Goal: Task Accomplishment & Management: Complete application form

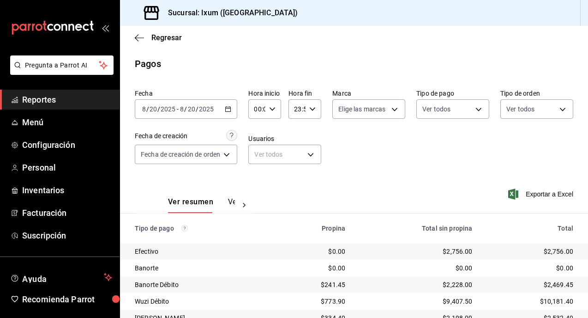
scroll to position [56, 0]
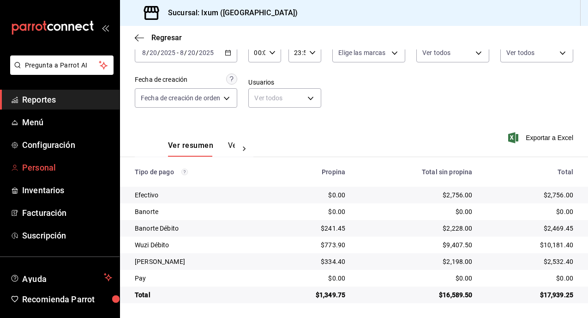
click at [54, 176] on link "Personal" at bounding box center [60, 167] width 120 height 20
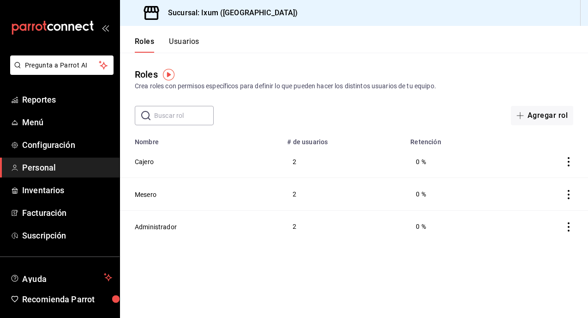
click at [180, 42] on button "Usuarios" at bounding box center [184, 45] width 30 height 16
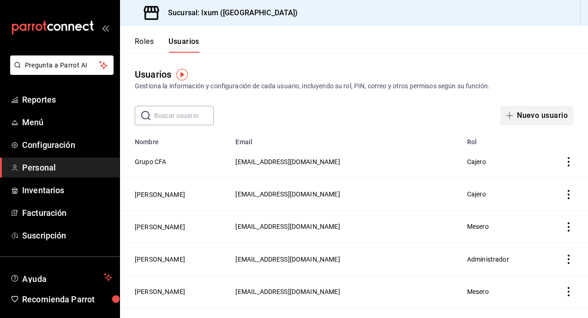
click at [539, 116] on button "Nuevo usuario" at bounding box center [537, 115] width 73 height 19
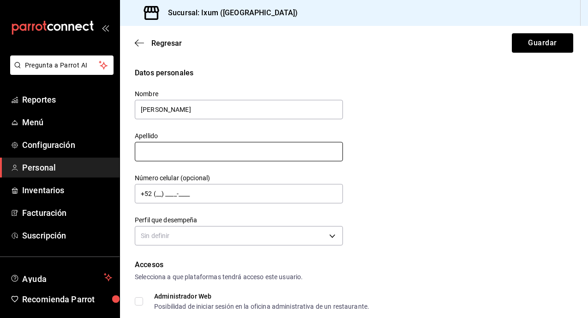
type input "[PERSON_NAME]"
click at [208, 150] on input "text" at bounding box center [239, 151] width 208 height 19
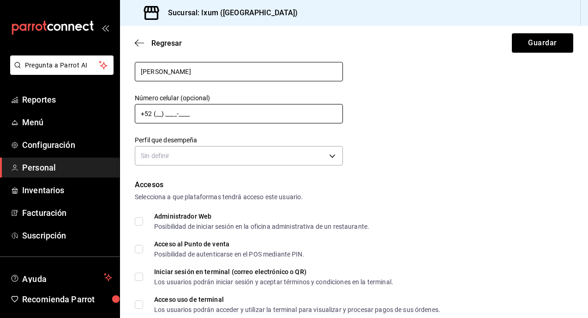
scroll to position [94, 0]
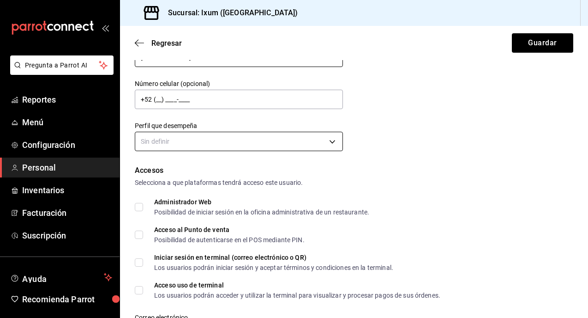
type input "[PERSON_NAME]"
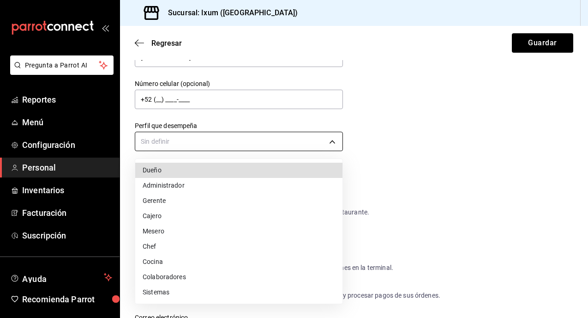
click at [241, 135] on body "Pregunta a Parrot AI Reportes Menú Configuración Personal Inventarios Facturaci…" at bounding box center [294, 159] width 588 height 318
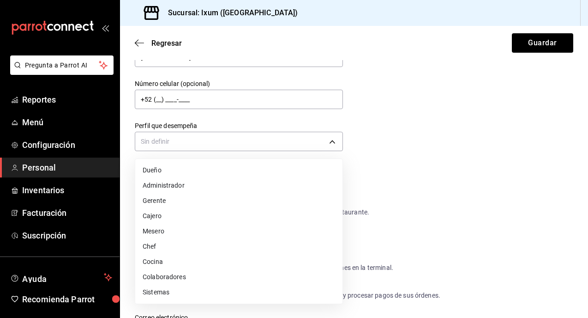
click at [174, 230] on li "Mesero" at bounding box center [238, 230] width 207 height 15
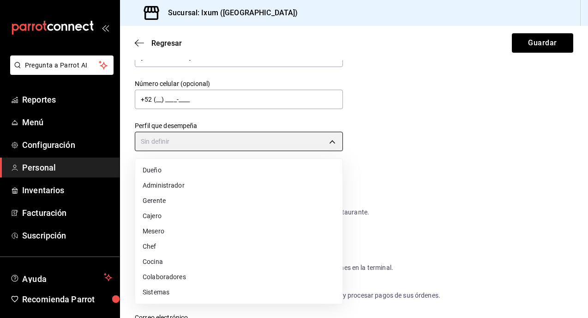
type input "WAITER"
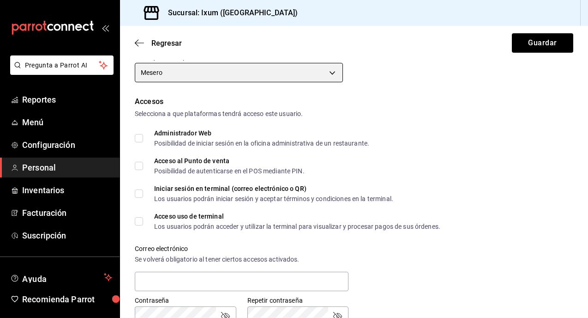
scroll to position [168, 0]
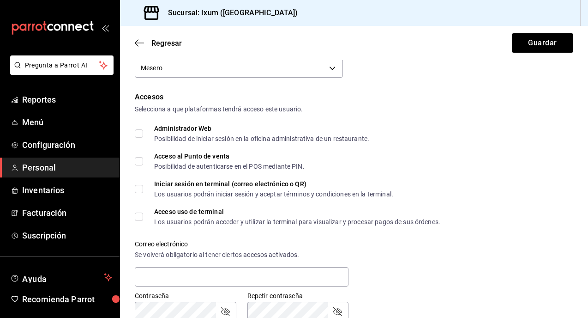
click at [139, 163] on input "Acceso al Punto de venta Posibilidad de autenticarse en el POS mediante PIN." at bounding box center [139, 161] width 8 height 8
checkbox input "true"
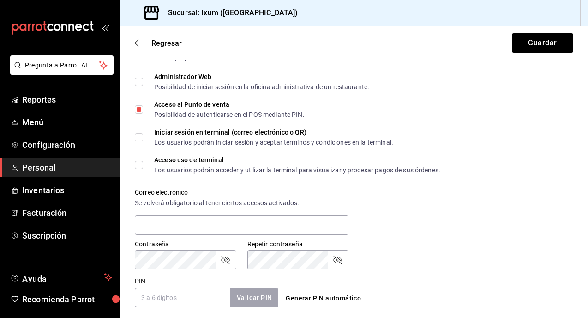
scroll to position [227, 0]
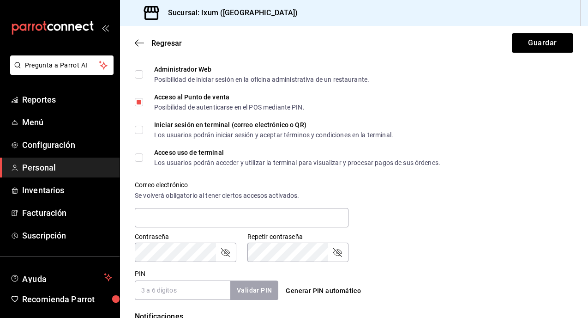
click at [138, 156] on input "Acceso uso de terminal Los usuarios podrán acceder y utilizar la terminal para …" at bounding box center [139, 157] width 8 height 8
checkbox input "true"
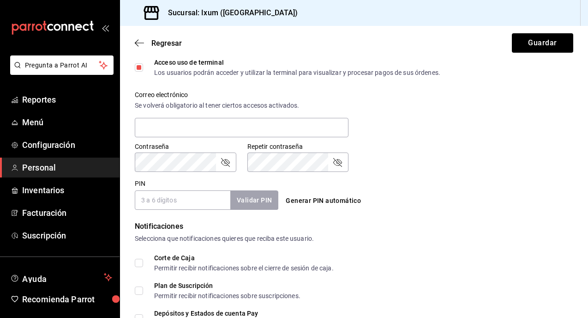
scroll to position [317, 0]
click at [194, 194] on input "PIN" at bounding box center [183, 199] width 96 height 19
type input "2"
type input "2212"
click at [251, 199] on button "Validar PIN" at bounding box center [253, 200] width 49 height 20
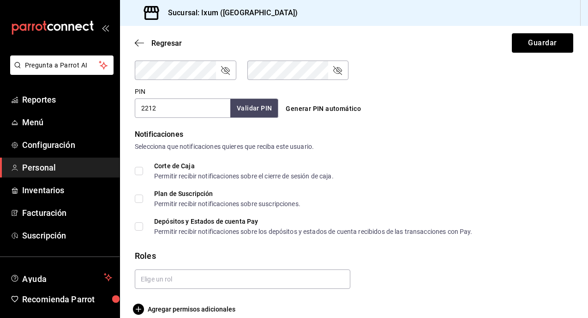
scroll to position [420, 0]
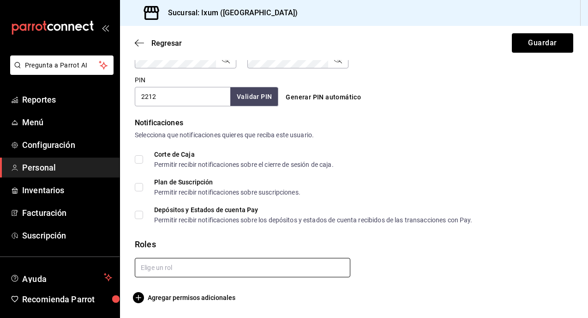
click at [206, 265] on input "text" at bounding box center [243, 267] width 216 height 19
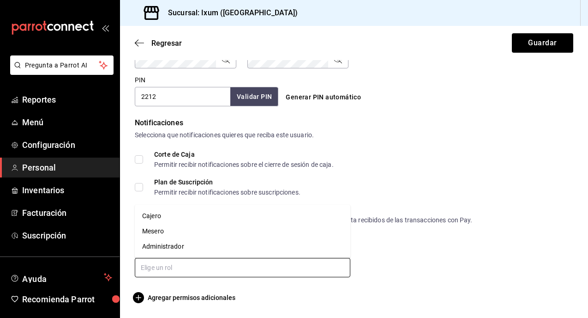
click at [181, 229] on li "Mesero" at bounding box center [243, 230] width 216 height 15
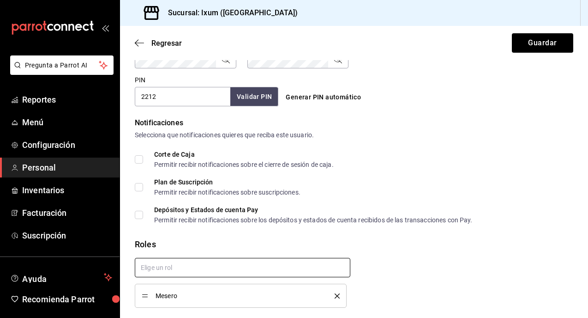
scroll to position [451, 0]
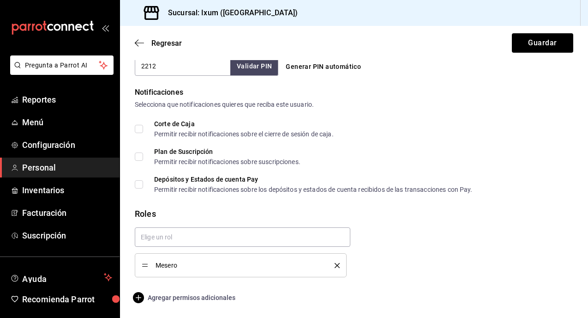
click at [145, 296] on span "Agregar permisos adicionales" at bounding box center [185, 297] width 101 height 11
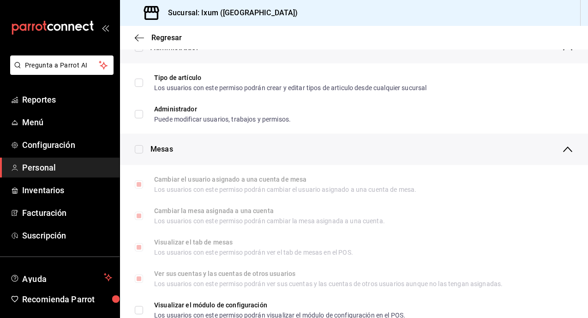
scroll to position [0, 0]
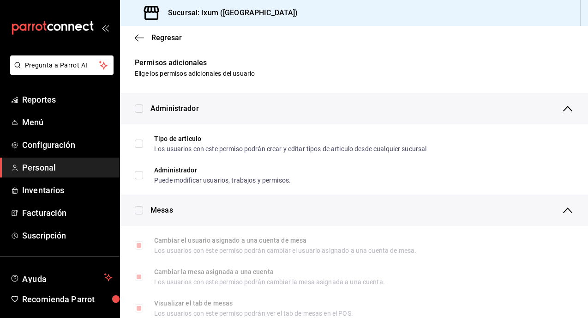
click at [137, 37] on icon "button" at bounding box center [139, 38] width 9 height 8
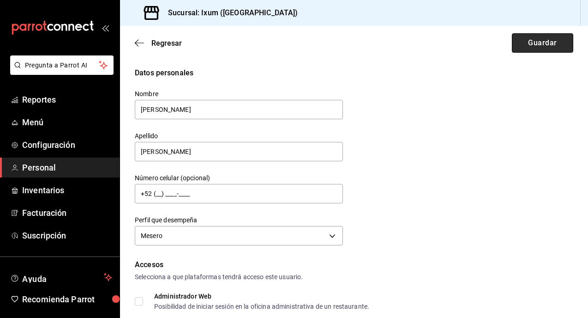
click at [535, 39] on button "Guardar" at bounding box center [542, 42] width 61 height 19
